Goal: Find specific page/section

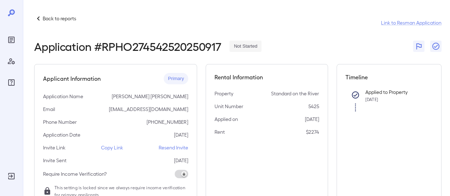
scroll to position [107, 0]
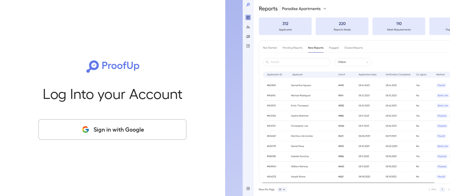
click at [111, 128] on button "Sign in with Google" at bounding box center [112, 129] width 148 height 21
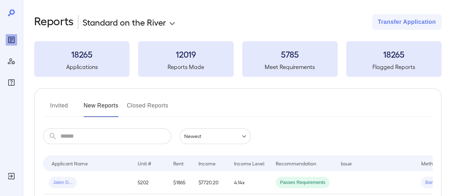
click at [107, 137] on input "text" at bounding box center [115, 136] width 111 height 16
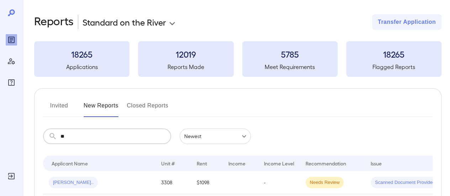
type input "*"
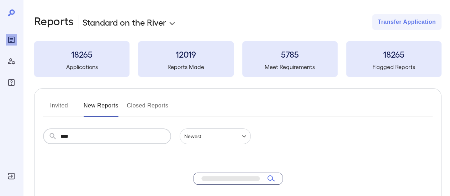
type input "****"
click at [58, 105] on button "Invited" at bounding box center [59, 108] width 32 height 17
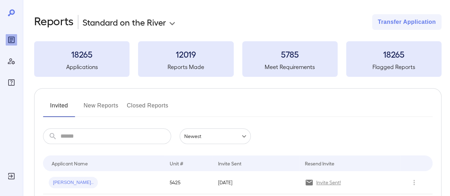
click at [80, 140] on input "text" at bounding box center [115, 136] width 111 height 16
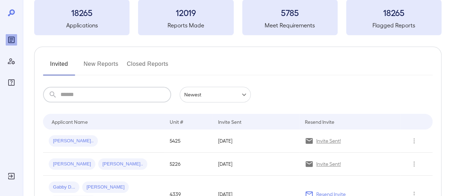
scroll to position [71, 0]
